Goal: Task Accomplishment & Management: Manage account settings

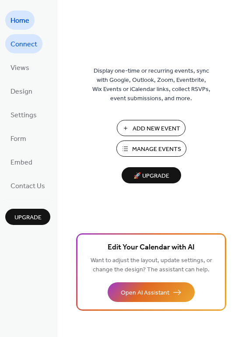
click at [16, 44] on span "Connect" at bounding box center [24, 45] width 27 height 14
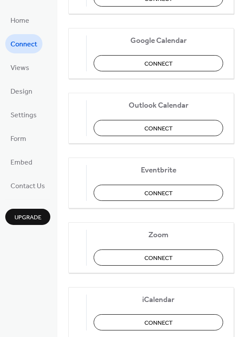
scroll to position [184, 0]
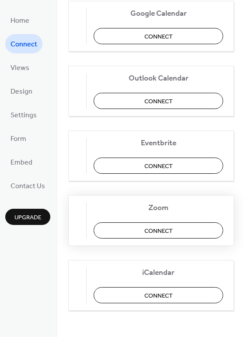
click at [190, 230] on button "Connect" at bounding box center [159, 231] width 130 height 16
click at [19, 67] on span "Views" at bounding box center [20, 68] width 19 height 14
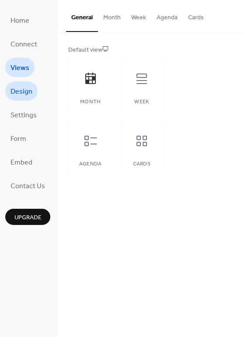
click at [23, 88] on span "Design" at bounding box center [22, 92] width 22 height 14
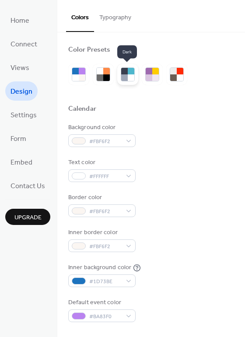
click at [124, 75] on div at bounding box center [124, 78] width 7 height 7
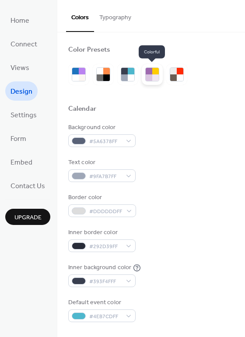
click at [154, 76] on div at bounding box center [156, 78] width 7 height 7
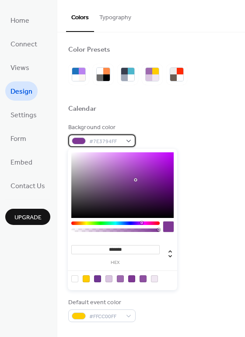
click at [128, 142] on div "#7E3794FF" at bounding box center [101, 141] width 67 height 13
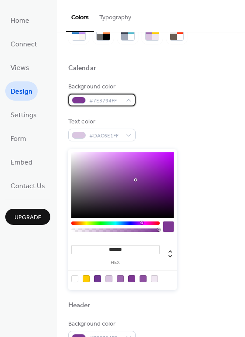
scroll to position [39, 0]
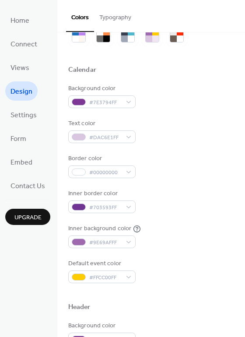
click at [240, 160] on div "Color Presets Calendar Background color #7E3794FF Text color #DAC6E1FF Border c…" at bounding box center [151, 333] width 188 height 680
click at [82, 37] on div at bounding box center [82, 39] width 7 height 7
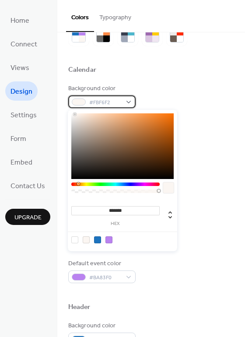
click at [129, 101] on div "#FBF6F2" at bounding box center [101, 102] width 67 height 13
click at [174, 216] on icon at bounding box center [170, 215] width 11 height 11
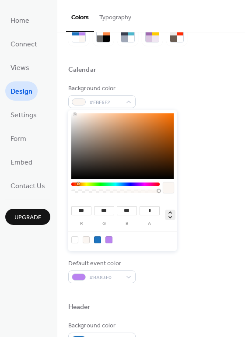
click at [174, 216] on icon at bounding box center [170, 215] width 11 height 11
type input "**"
type input "***"
click at [172, 215] on icon at bounding box center [170, 215] width 11 height 11
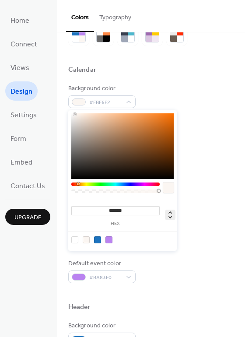
click at [172, 215] on icon at bounding box center [170, 215] width 11 height 11
type input "**"
type input "***"
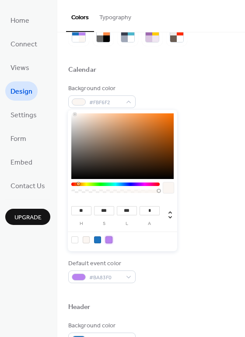
click at [110, 243] on div at bounding box center [109, 240] width 7 height 7
type input "***"
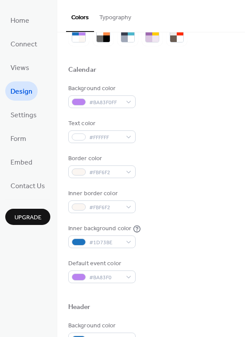
click at [181, 91] on div "Background color #BA83F0FF" at bounding box center [151, 96] width 166 height 24
drag, startPoint x: 242, startPoint y: 91, endPoint x: 240, endPoint y: 49, distance: 42.6
click at [240, 49] on div "Color Presets Calendar Background color #BA83F0FF Text color #FFFFFF Border col…" at bounding box center [151, 333] width 188 height 680
click at [124, 14] on button "Typography" at bounding box center [115, 15] width 43 height 31
